Goal: Task Accomplishment & Management: Complete application form

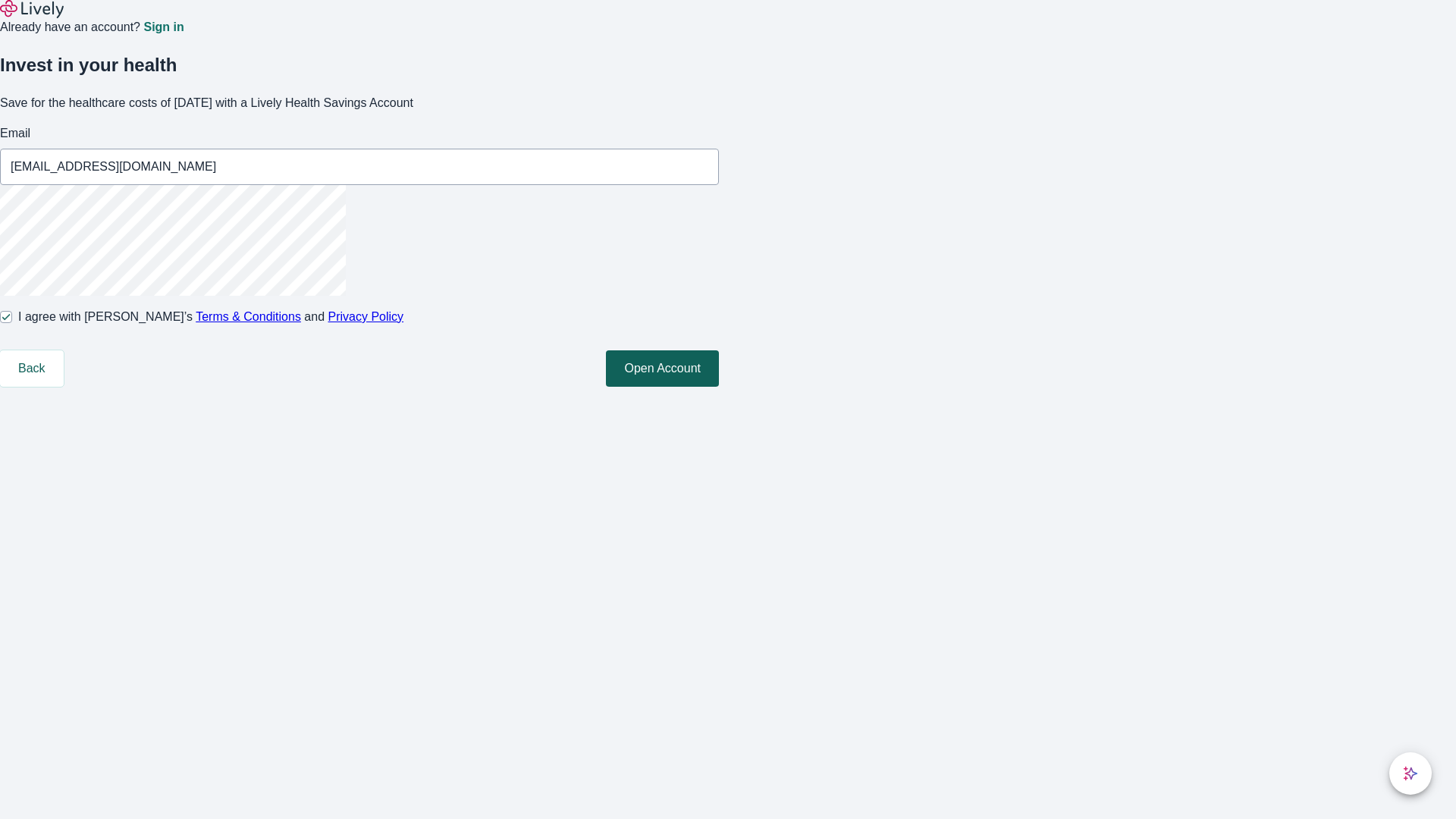
click at [719, 387] on button "Open Account" at bounding box center [662, 368] width 113 height 36
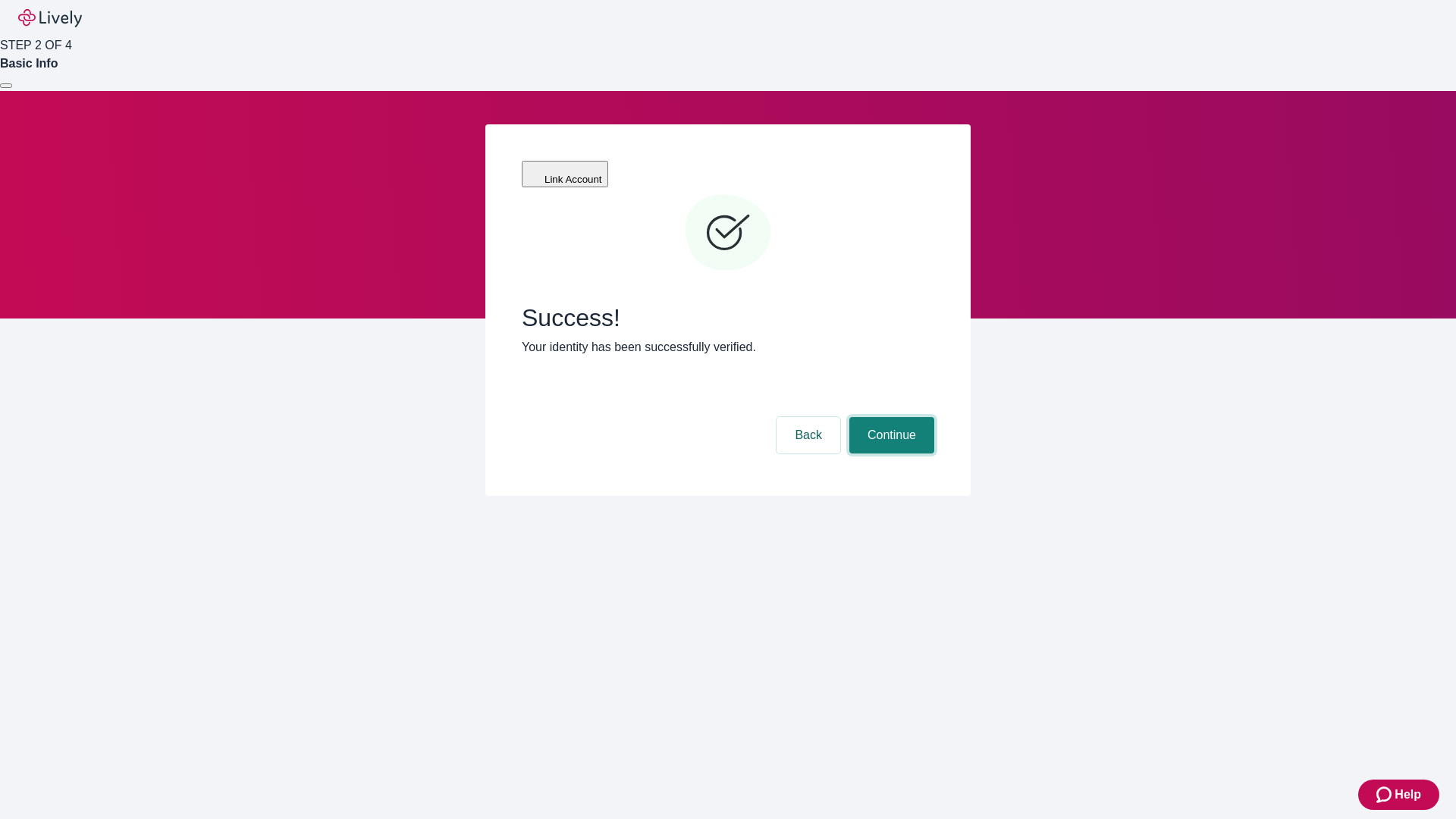
click at [890, 418] on button "Continue" at bounding box center [891, 435] width 85 height 36
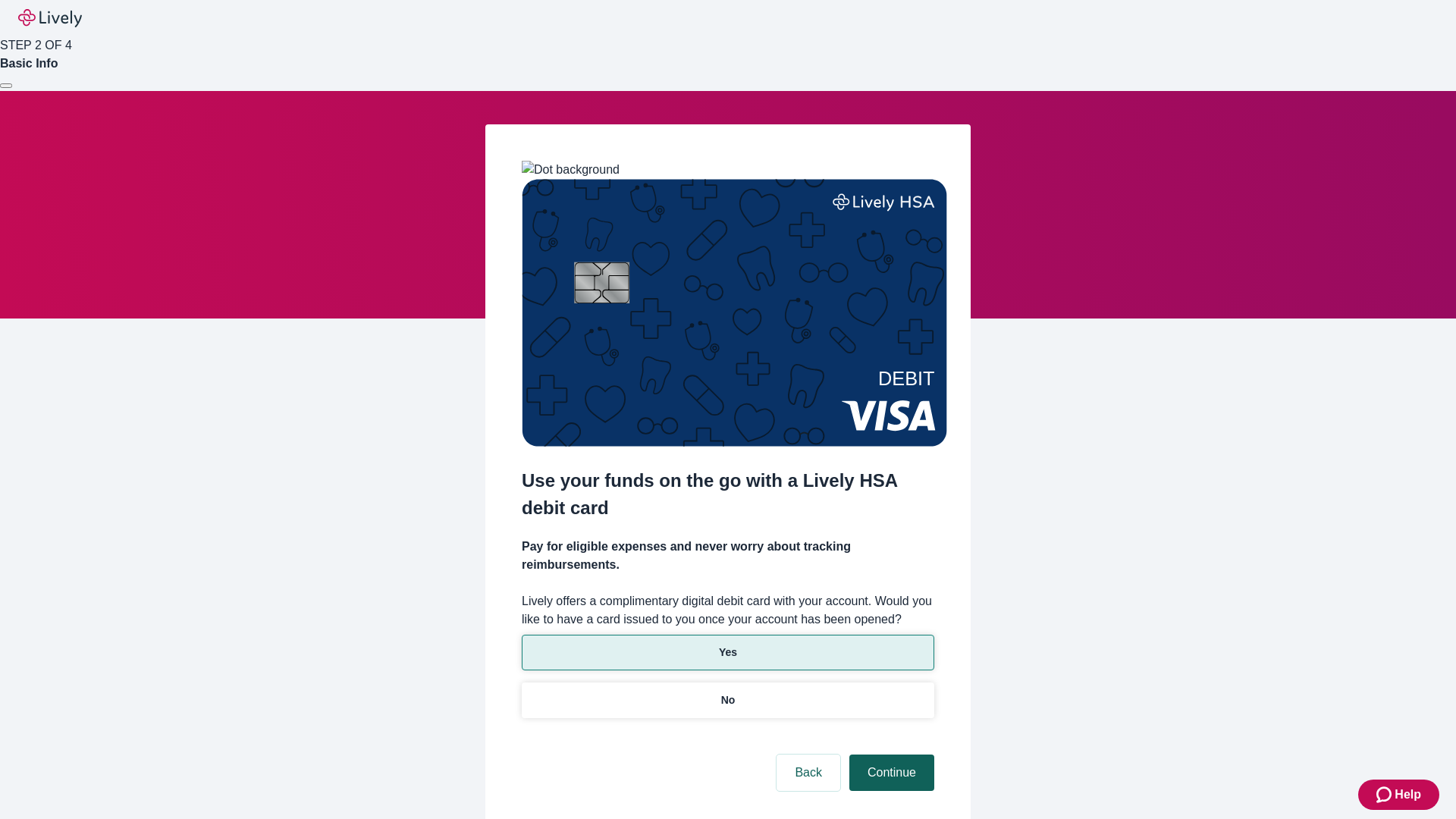
click at [727, 693] on p "No" at bounding box center [728, 700] width 14 height 16
click at [890, 755] on button "Continue" at bounding box center [891, 772] width 85 height 36
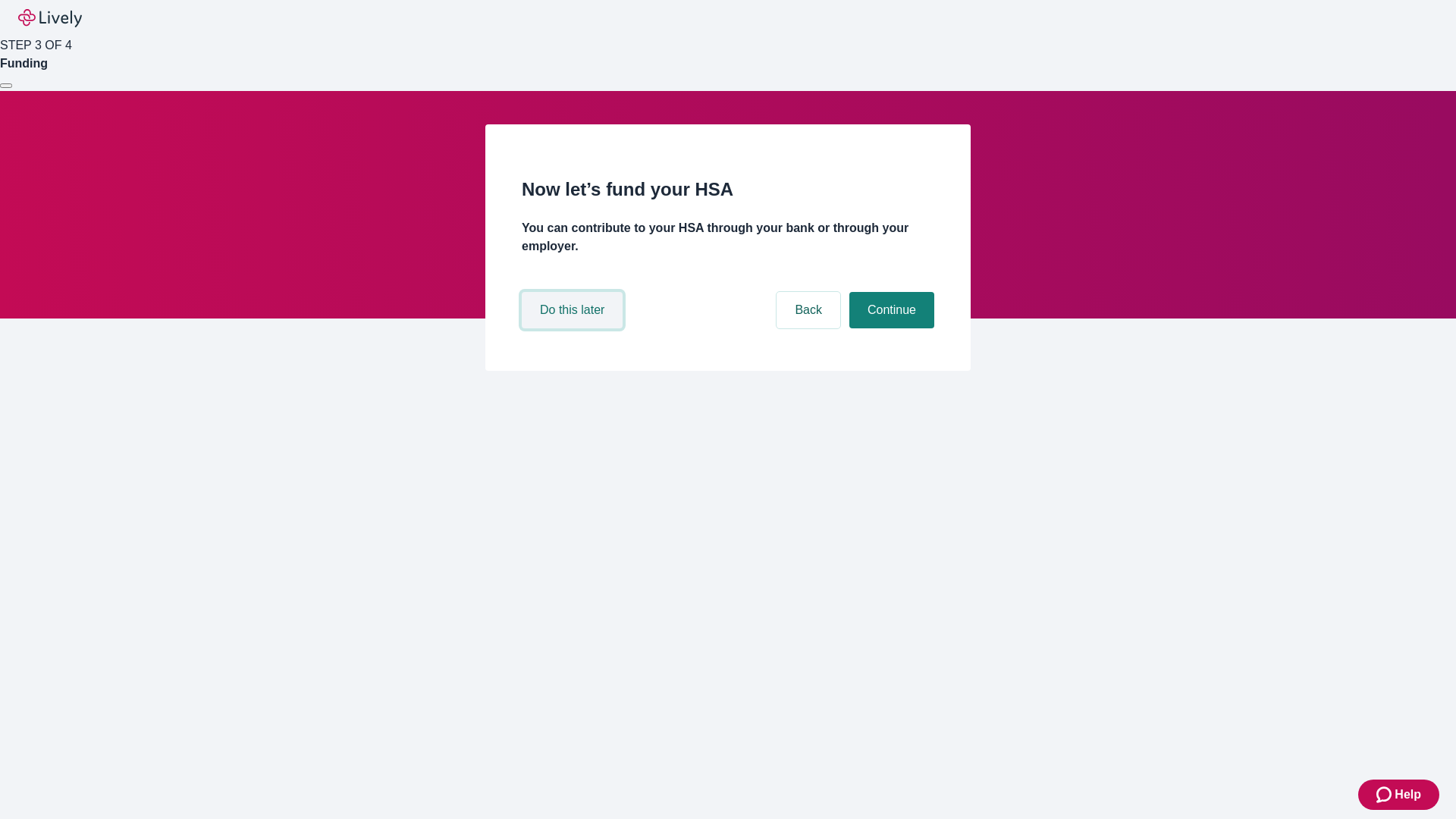
click at [574, 329] on button "Do this later" at bounding box center [571, 310] width 101 height 36
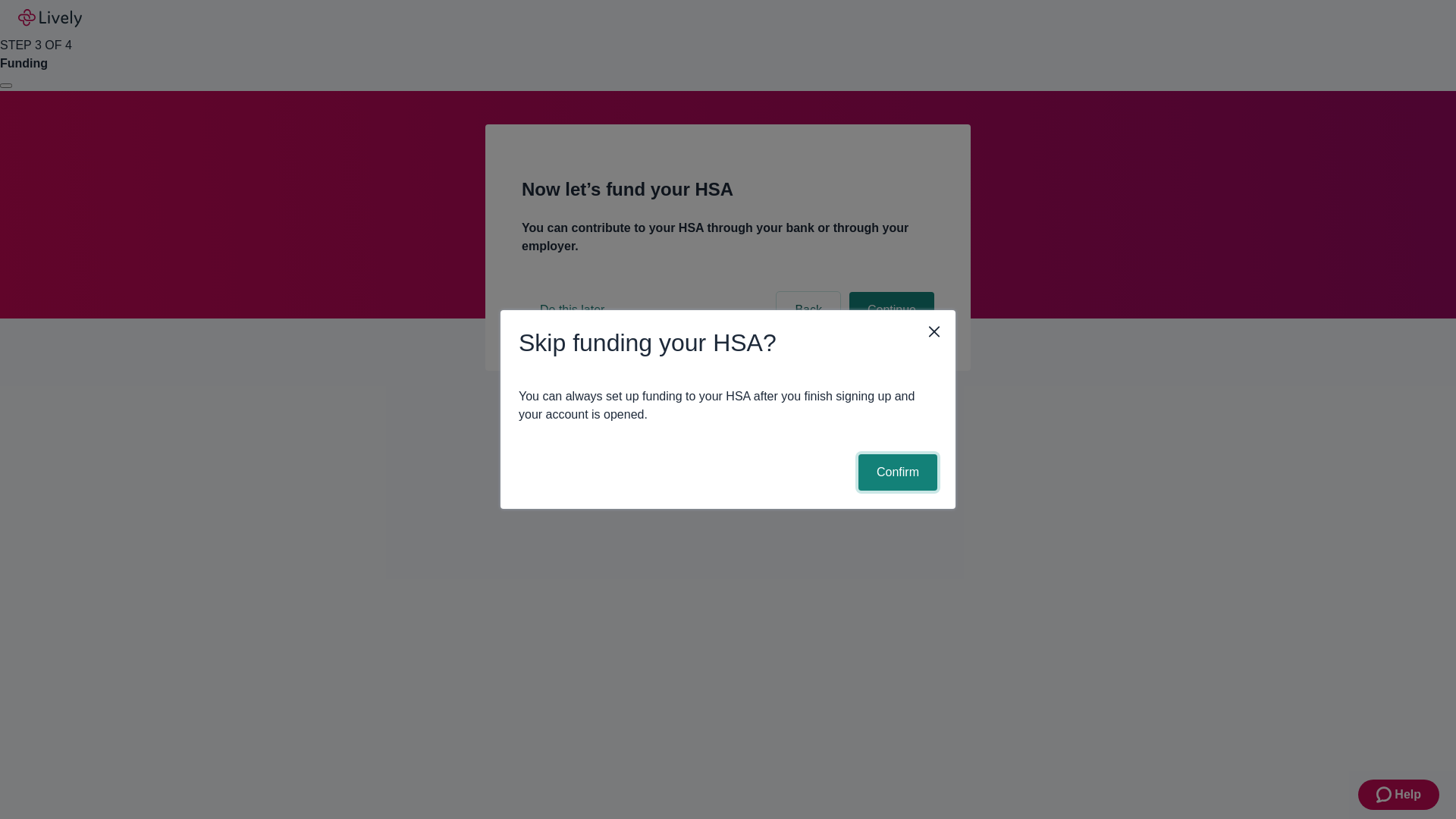
click at [896, 473] on button "Confirm" at bounding box center [897, 472] width 79 height 36
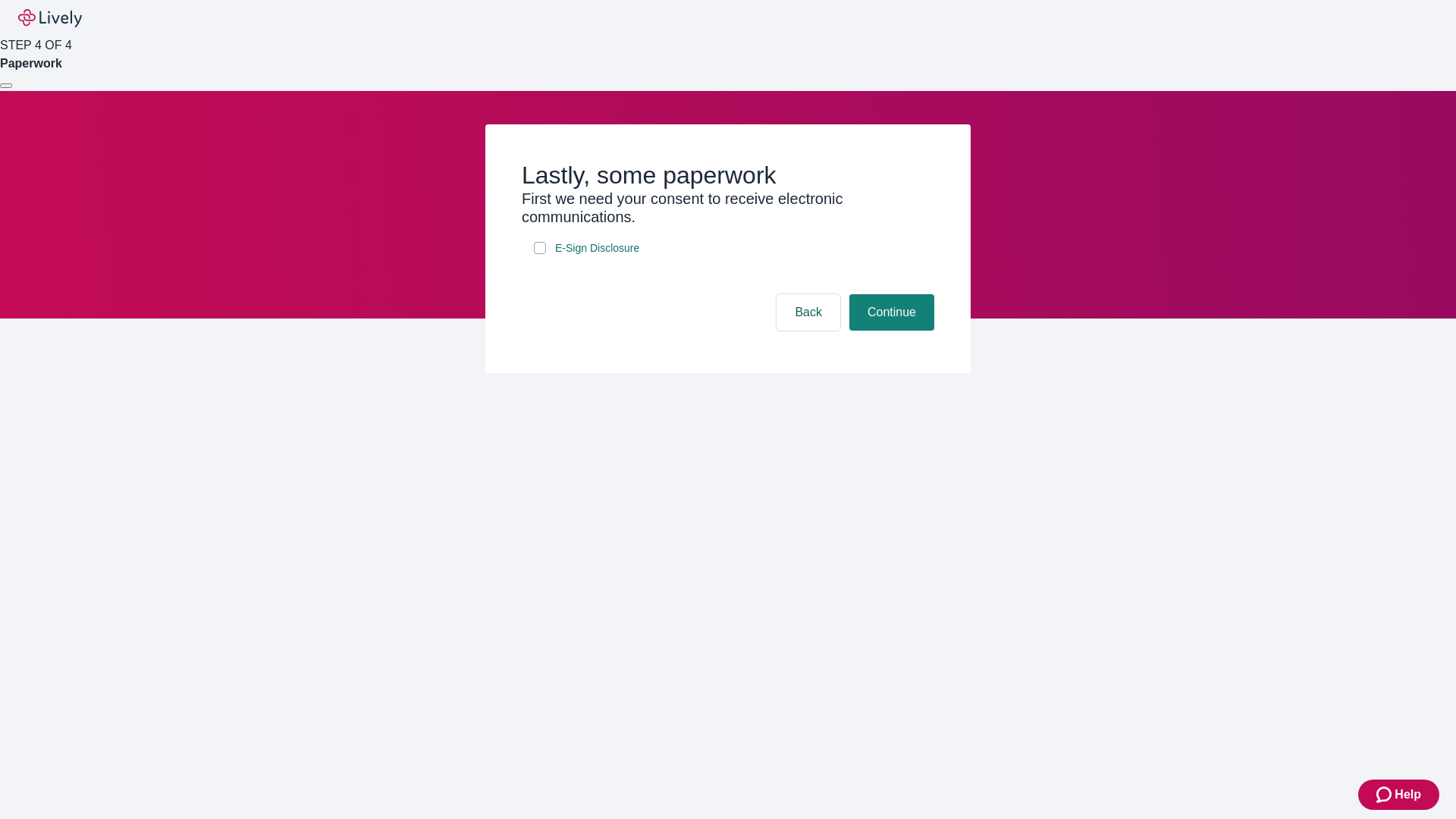
click at [540, 254] on input "E-Sign Disclosure" at bounding box center [540, 248] width 12 height 12
checkbox input "true"
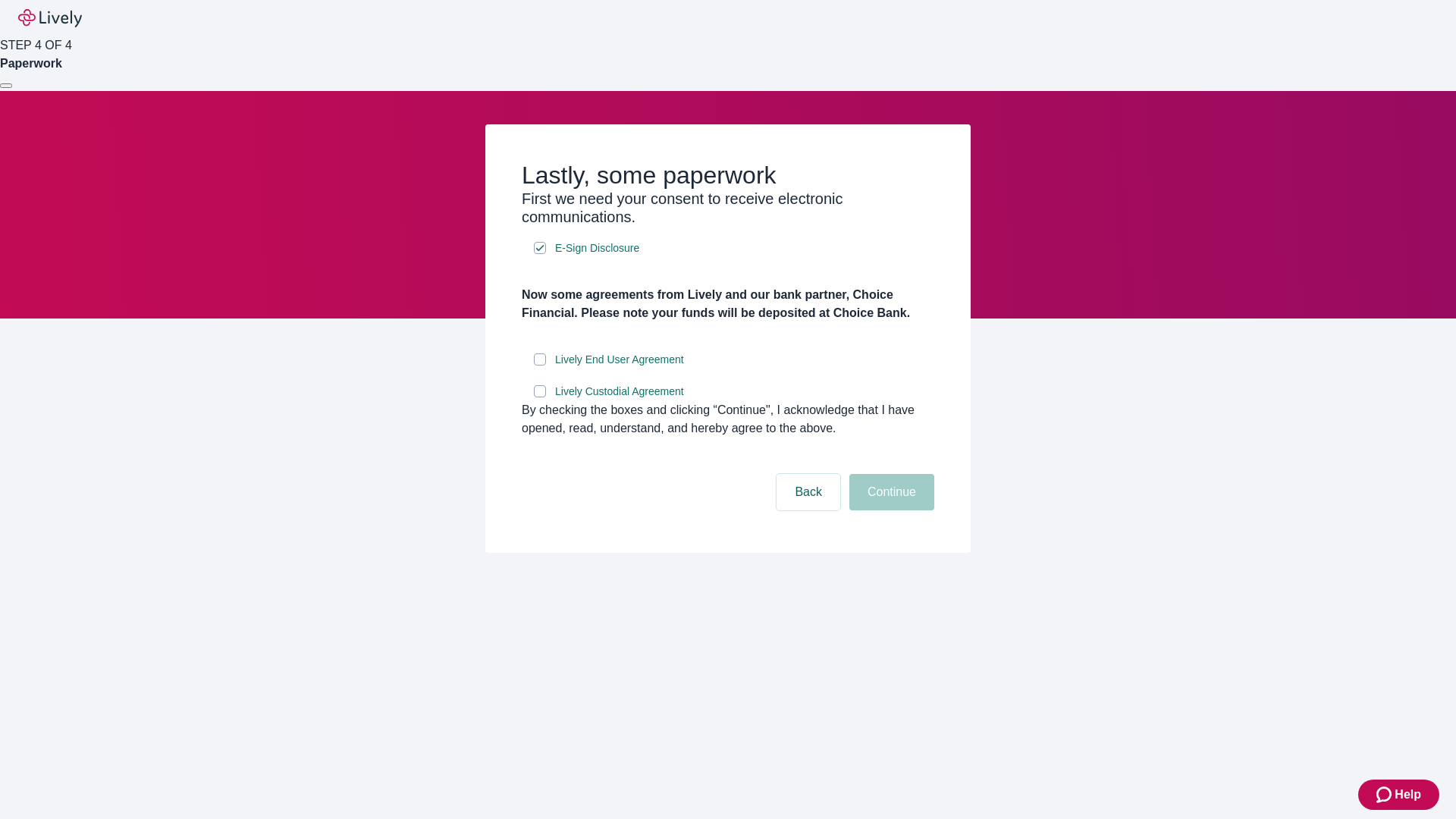
click at [540, 366] on input "Lively End User Agreement" at bounding box center [540, 359] width 12 height 12
checkbox input "true"
click at [540, 397] on input "Lively Custodial Agreement" at bounding box center [540, 391] width 12 height 12
checkbox input "true"
click at [890, 511] on button "Continue" at bounding box center [891, 492] width 85 height 36
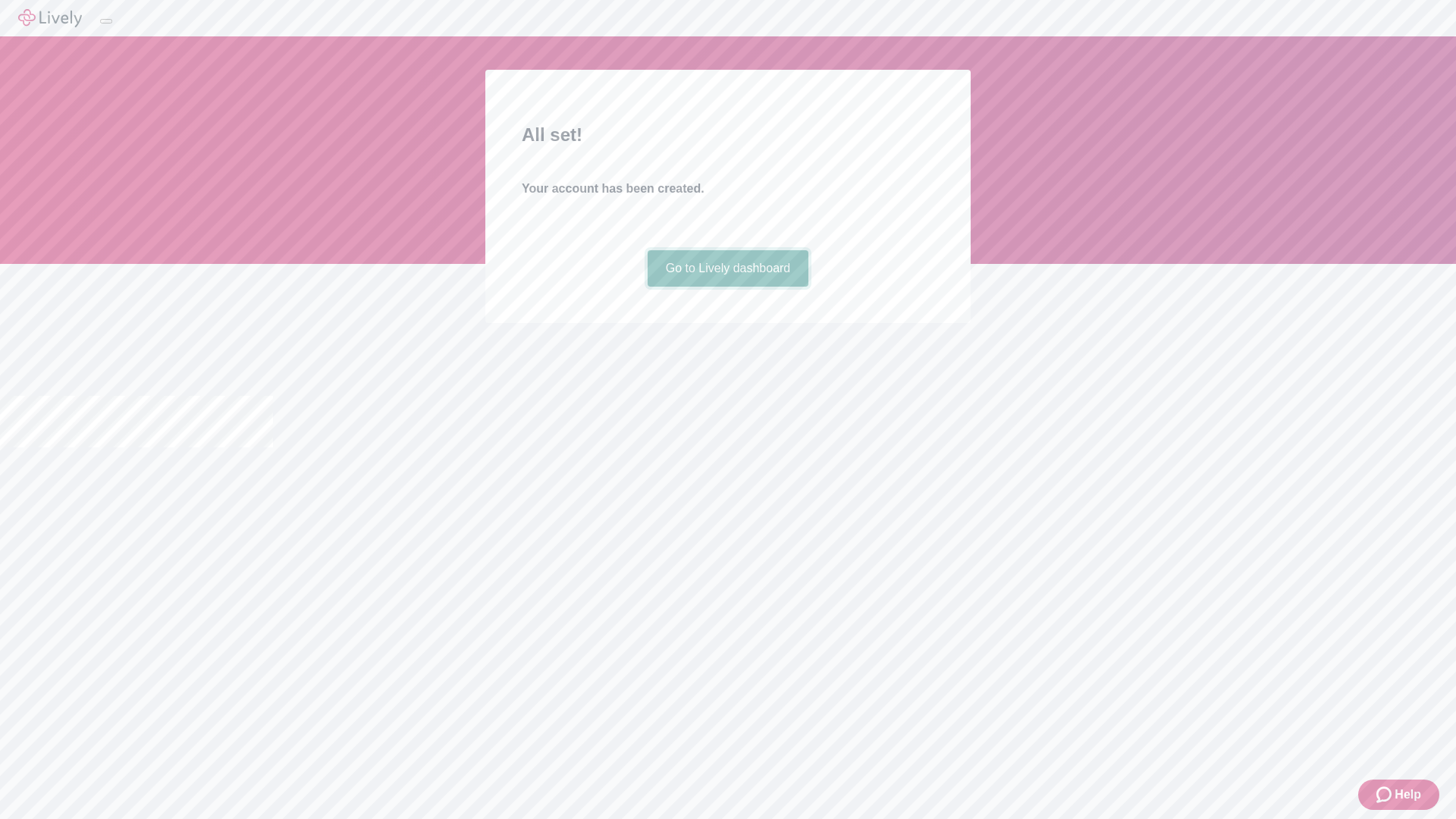
click at [727, 287] on link "Go to Lively dashboard" at bounding box center [728, 268] width 162 height 36
